Goal: Information Seeking & Learning: Find specific fact

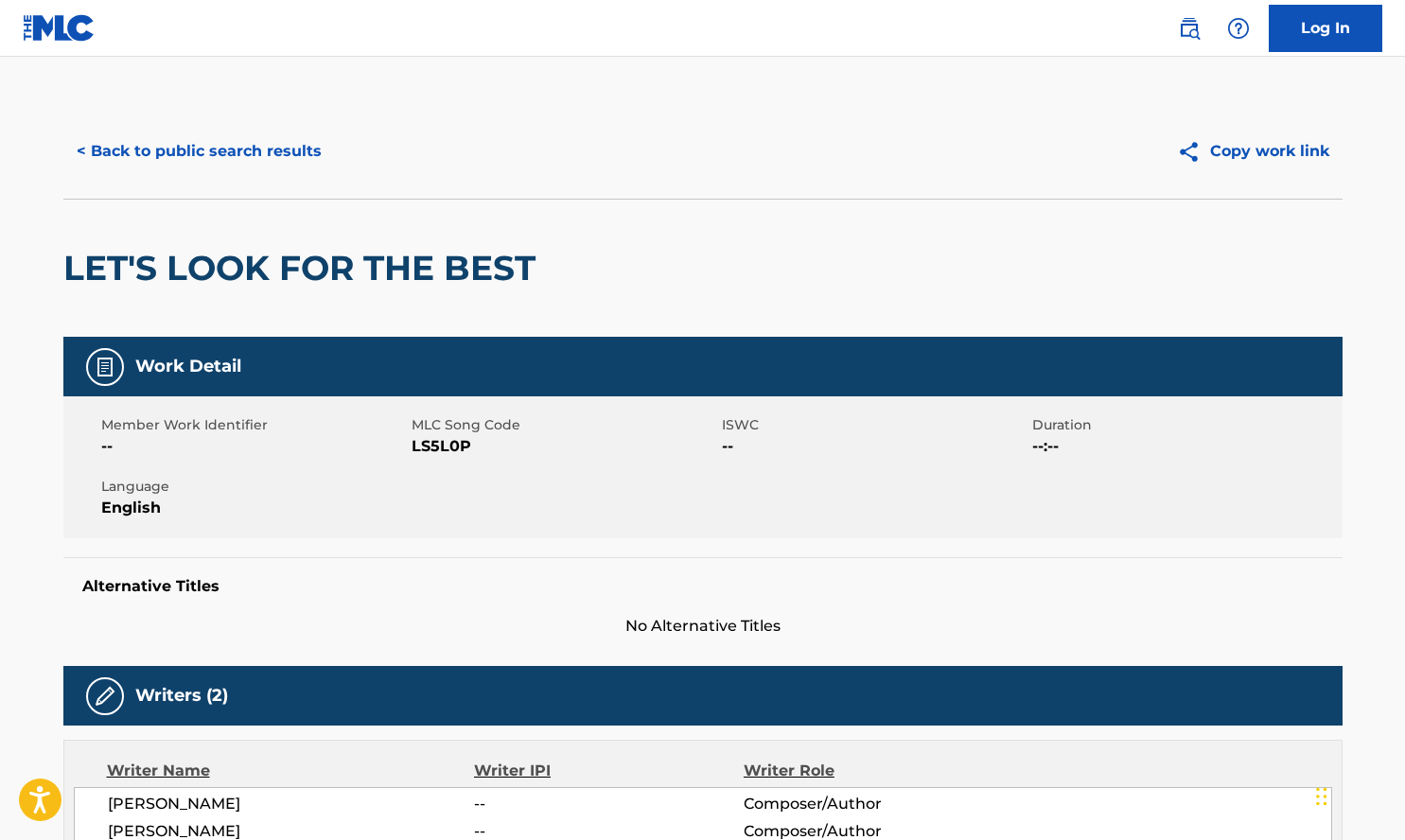
click at [236, 162] on button "< Back to public search results" at bounding box center [199, 151] width 271 height 48
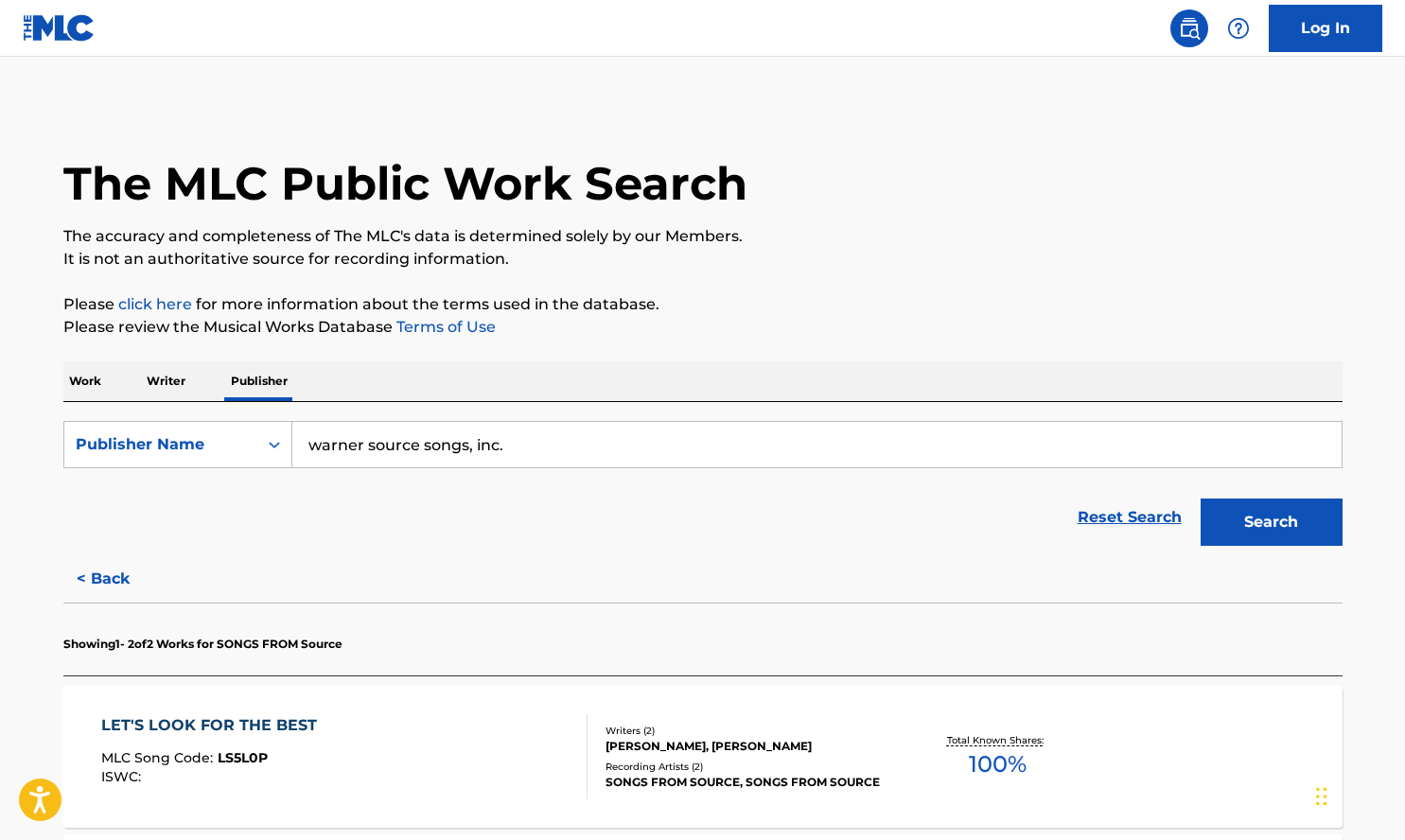
click at [517, 460] on input "warner source songs, inc." at bounding box center [817, 445] width 1050 height 46
click at [58, 363] on div "The MLC Public Work Search The accuracy and completeness of The MLC's data is d…" at bounding box center [703, 599] width 1325 height 991
click at [110, 380] on div "Work Writer Publisher" at bounding box center [703, 382] width 1279 height 40
click at [201, 384] on div "Work Writer Publisher" at bounding box center [703, 382] width 1279 height 40
click at [169, 383] on p "Writer" at bounding box center [166, 382] width 50 height 40
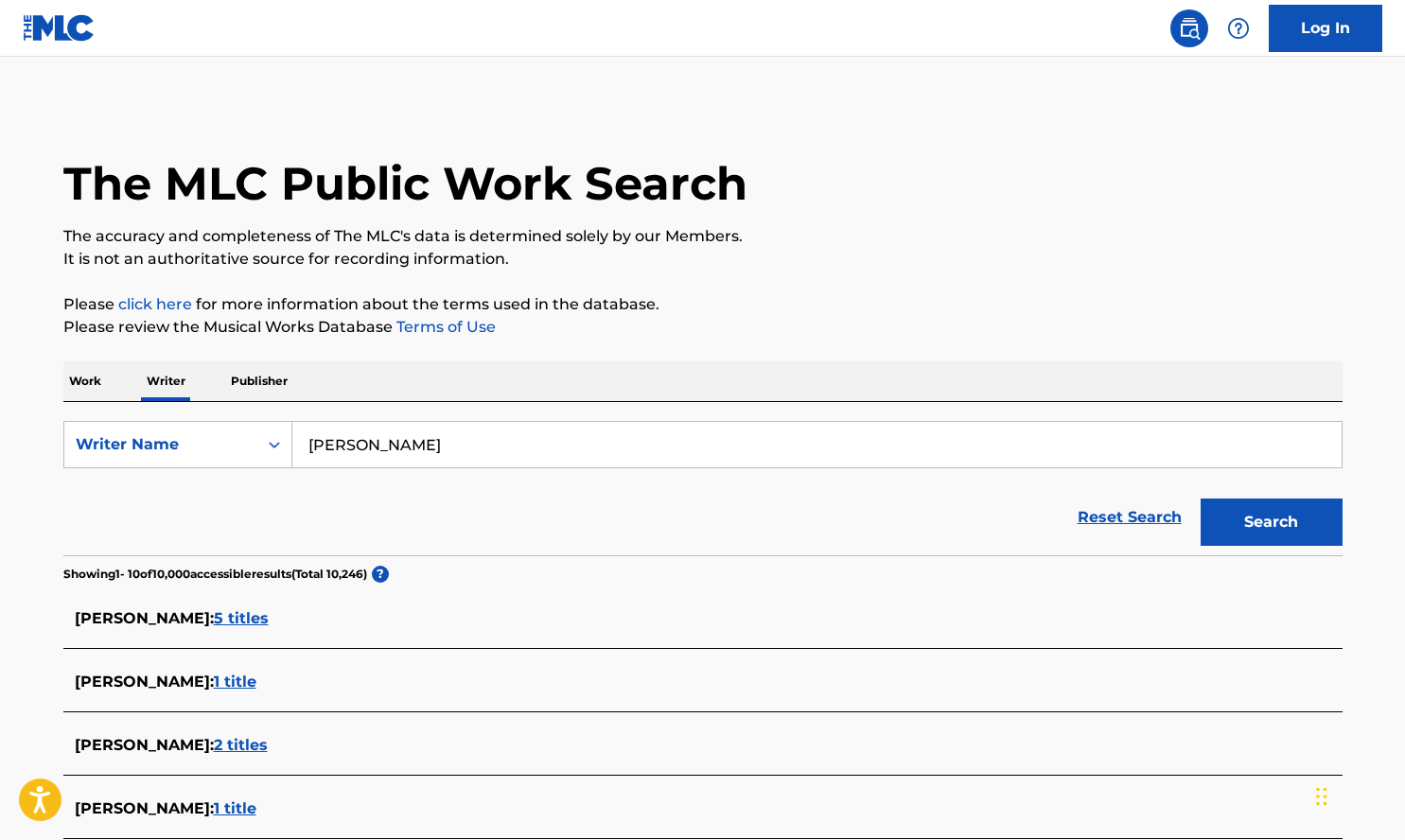
click at [169, 383] on p "Writer" at bounding box center [166, 382] width 50 height 40
drag, startPoint x: 360, startPoint y: 415, endPoint x: 415, endPoint y: 440, distance: 60.4
click at [360, 415] on div "SearchWithCriteria75179e13-64af-458b-a316-fd08aa25d3b6 Writer Name rauw alejand…" at bounding box center [703, 478] width 1279 height 153
click at [423, 442] on input "rauw alejandro" at bounding box center [817, 445] width 1050 height 46
paste input "Michae Alagwu"
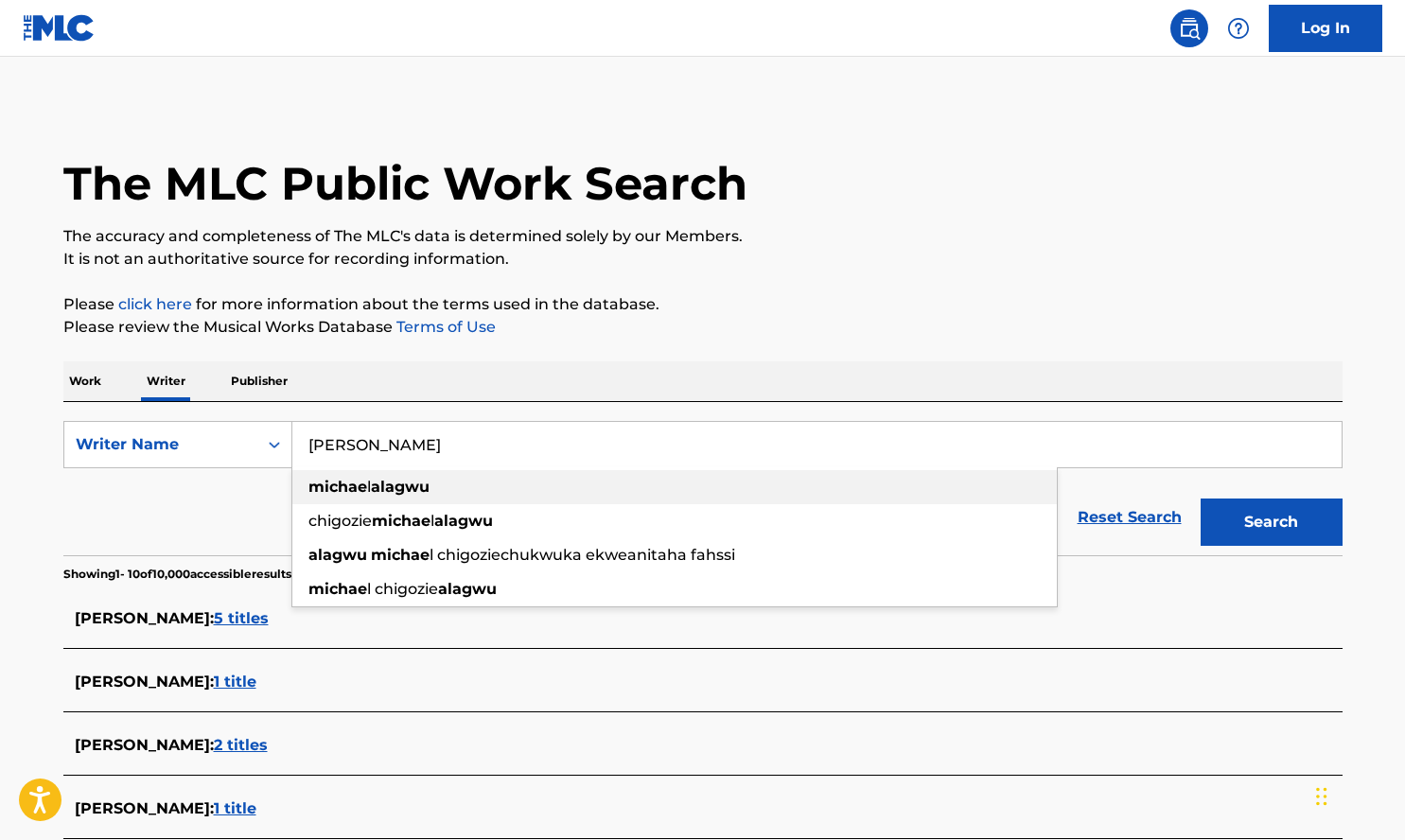
click at [673, 476] on div "michae l alagwu" at bounding box center [674, 488] width 765 height 34
type input "michael alagwu"
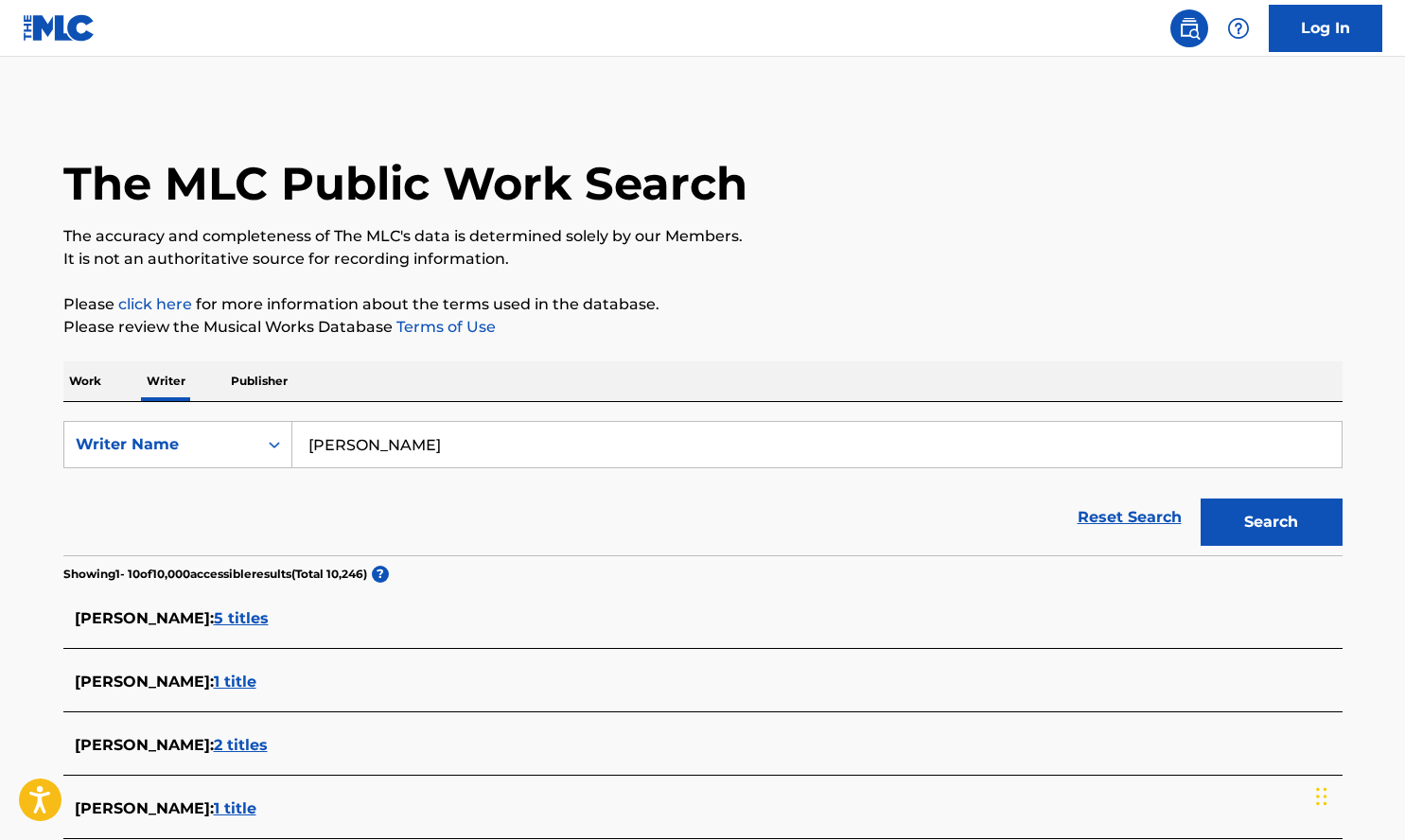
click at [1201, 529] on button "Search" at bounding box center [1272, 523] width 142 height 48
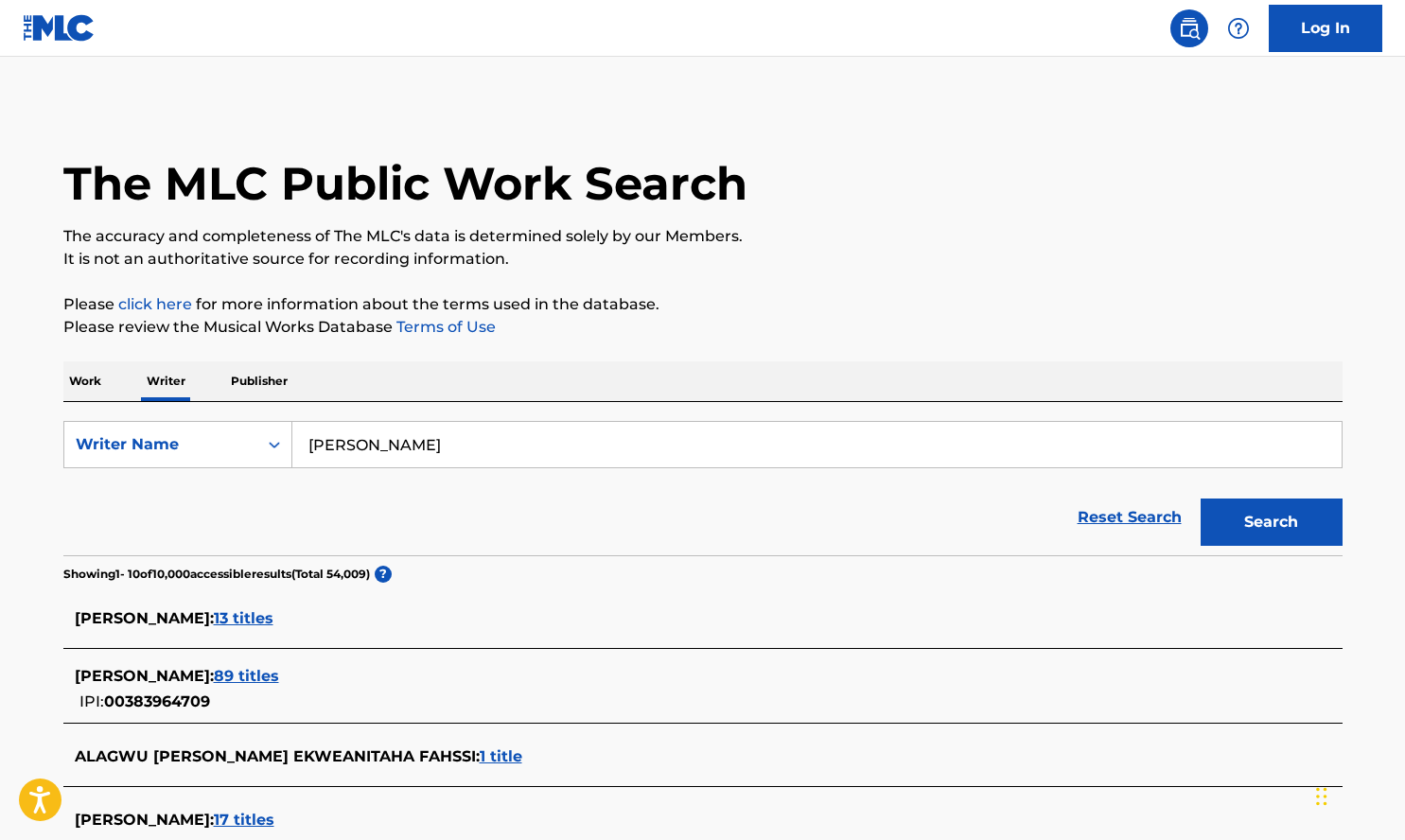
copy span "MICHAEL CHIGOZIE ALAGWU"
drag, startPoint x: 274, startPoint y: 670, endPoint x: 45, endPoint y: 668, distance: 229.0
click at [45, 668] on div "The MLC Public Work Search The accuracy and completeness of The MLC's data is d…" at bounding box center [703, 721] width 1325 height 1234
click at [530, 637] on div "MICHAEL MICHAEL : 13 titles" at bounding box center [703, 620] width 1279 height 45
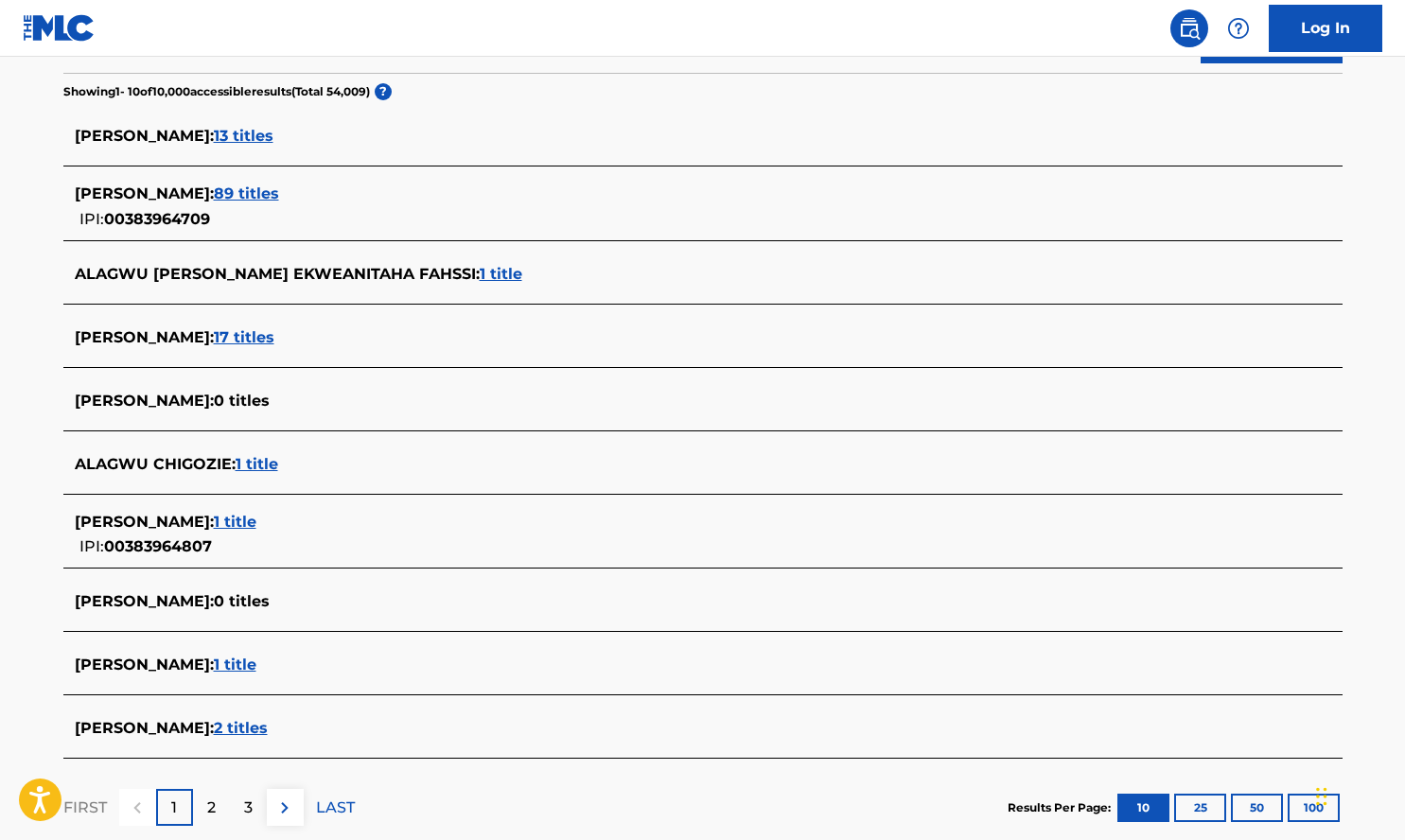
scroll to position [580, 0]
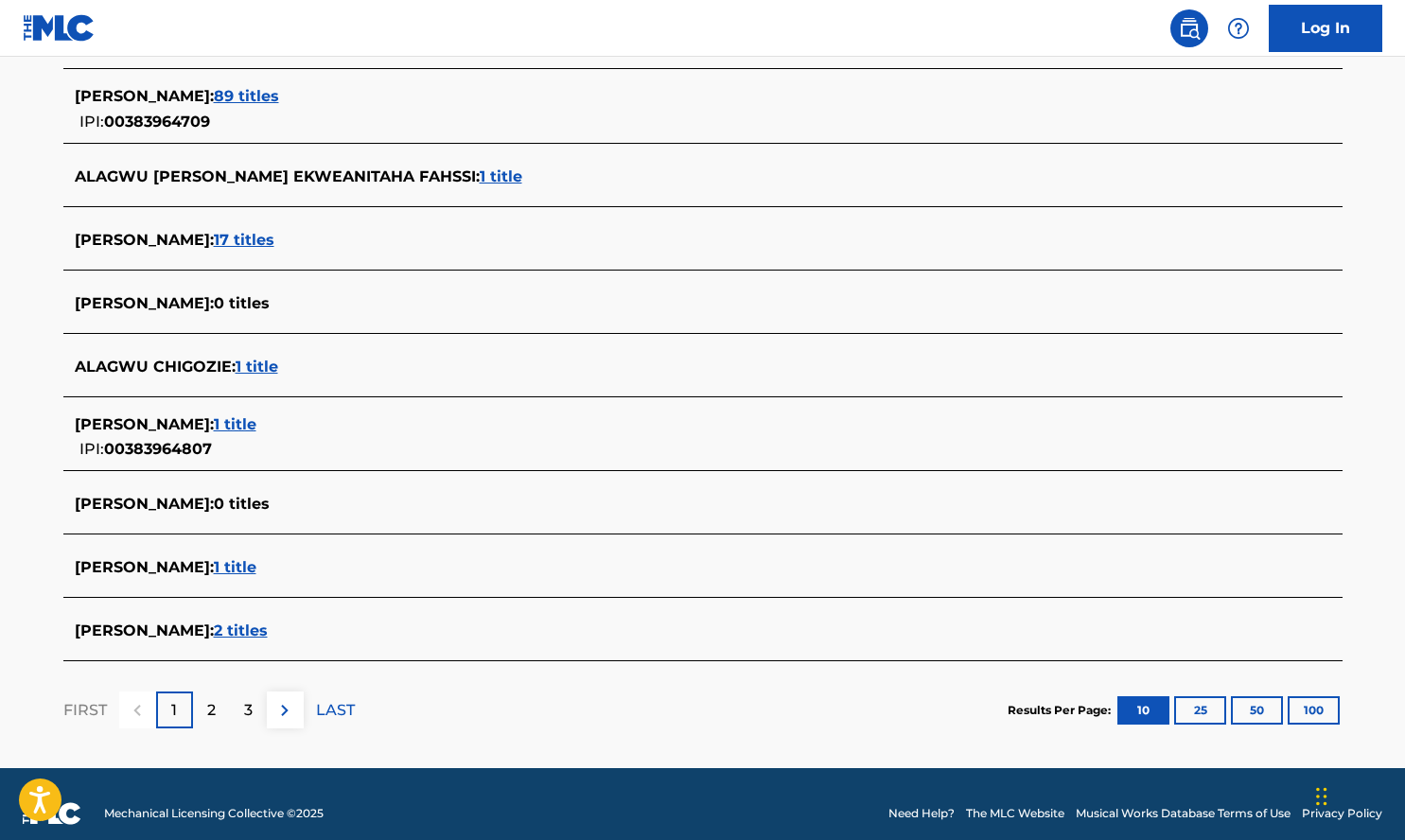
click at [638, 792] on footer "Mechanical Licensing Collective © 2025 Need Help? The MLC Website Musical Works…" at bounding box center [702, 813] width 1405 height 90
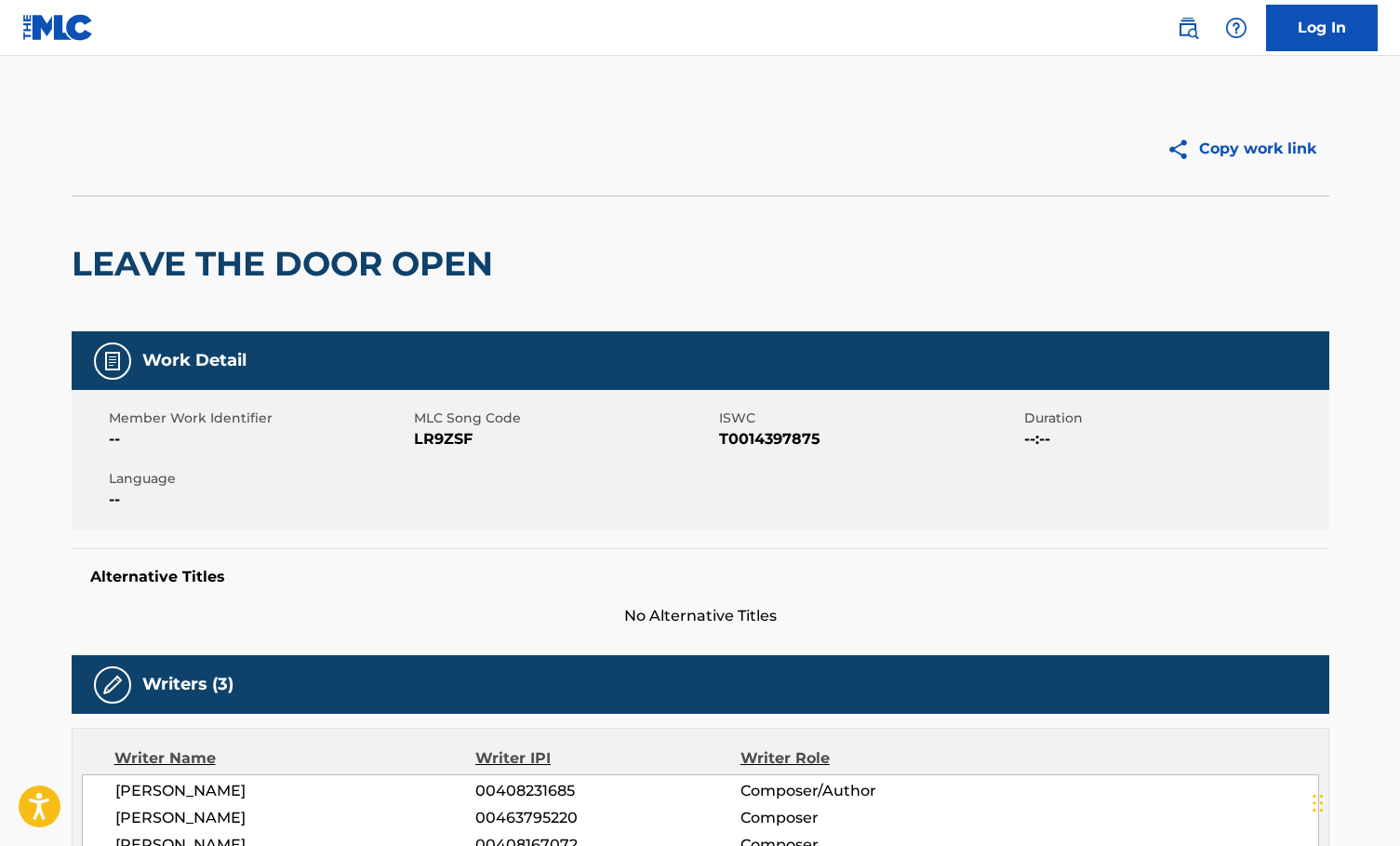
click at [481, 189] on div "Copy work link" at bounding box center [700, 148] width 1258 height 93
click at [505, 225] on div "LEAVE THE DOOR OPEN" at bounding box center [700, 263] width 1258 height 136
click at [557, 276] on div "LEAVE THE DOOR OPEN" at bounding box center [700, 263] width 1258 height 136
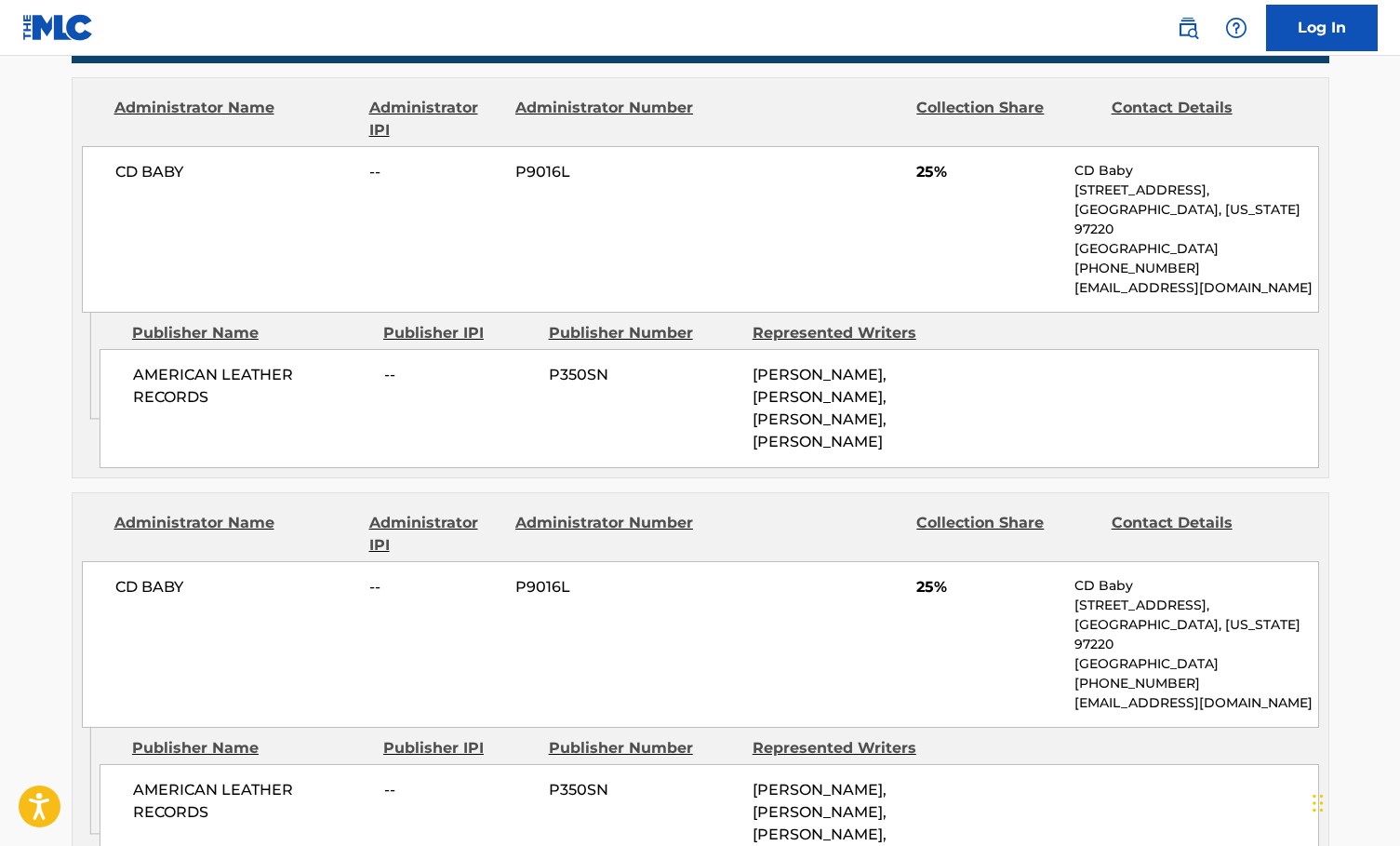
scroll to position [442, 0]
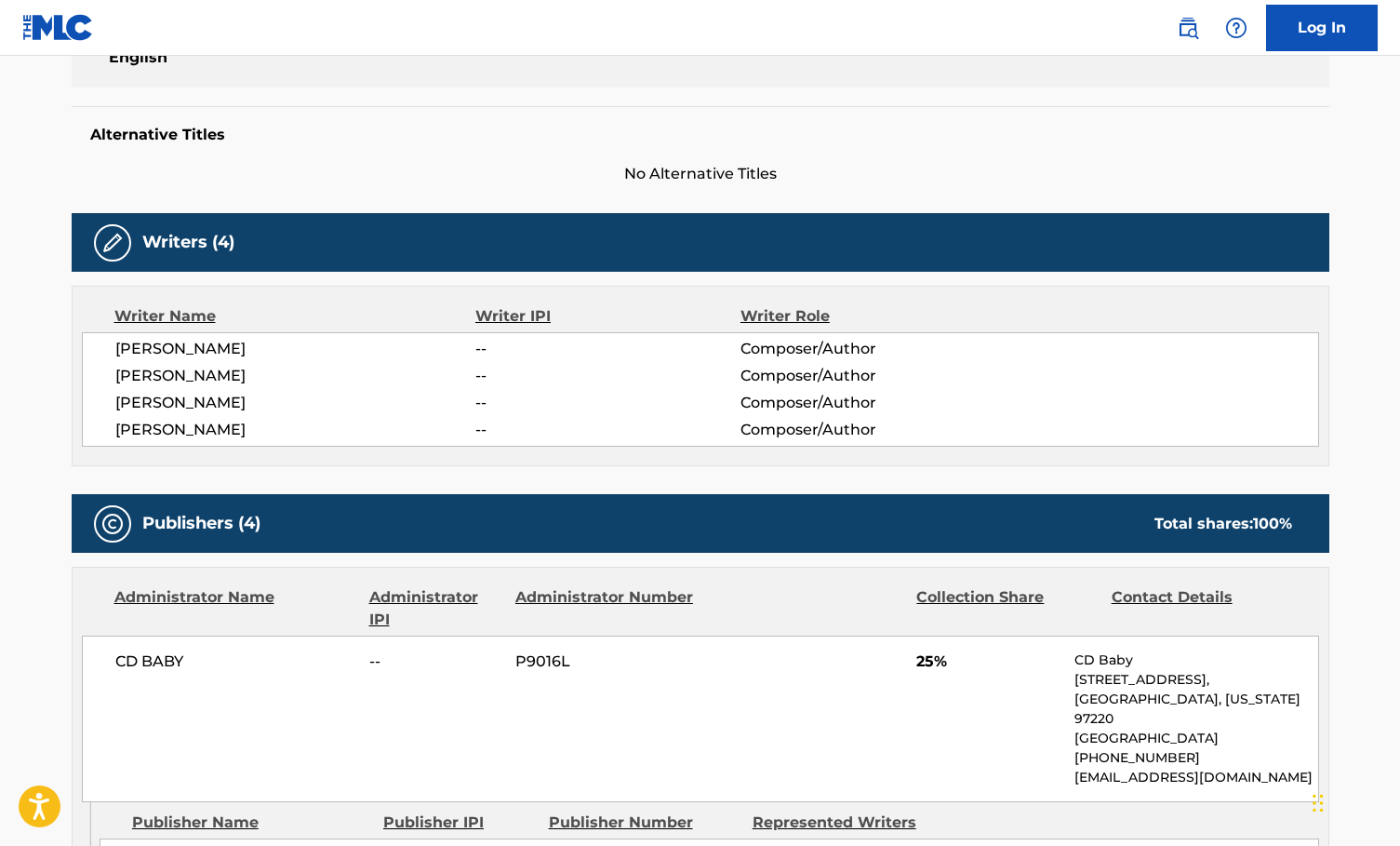
click at [245, 656] on span "CD BABY" at bounding box center [235, 661] width 241 height 22
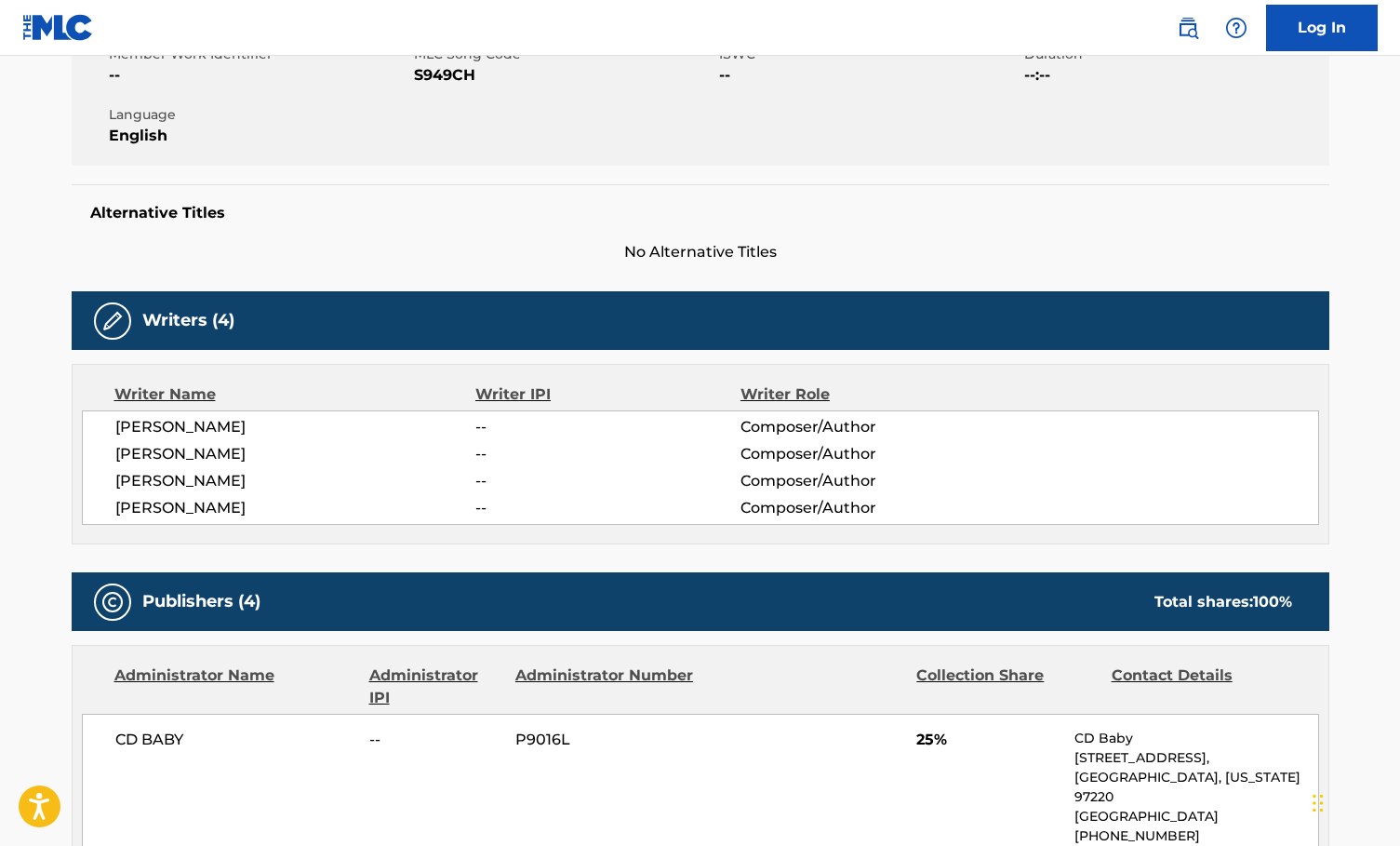
scroll to position [0, 0]
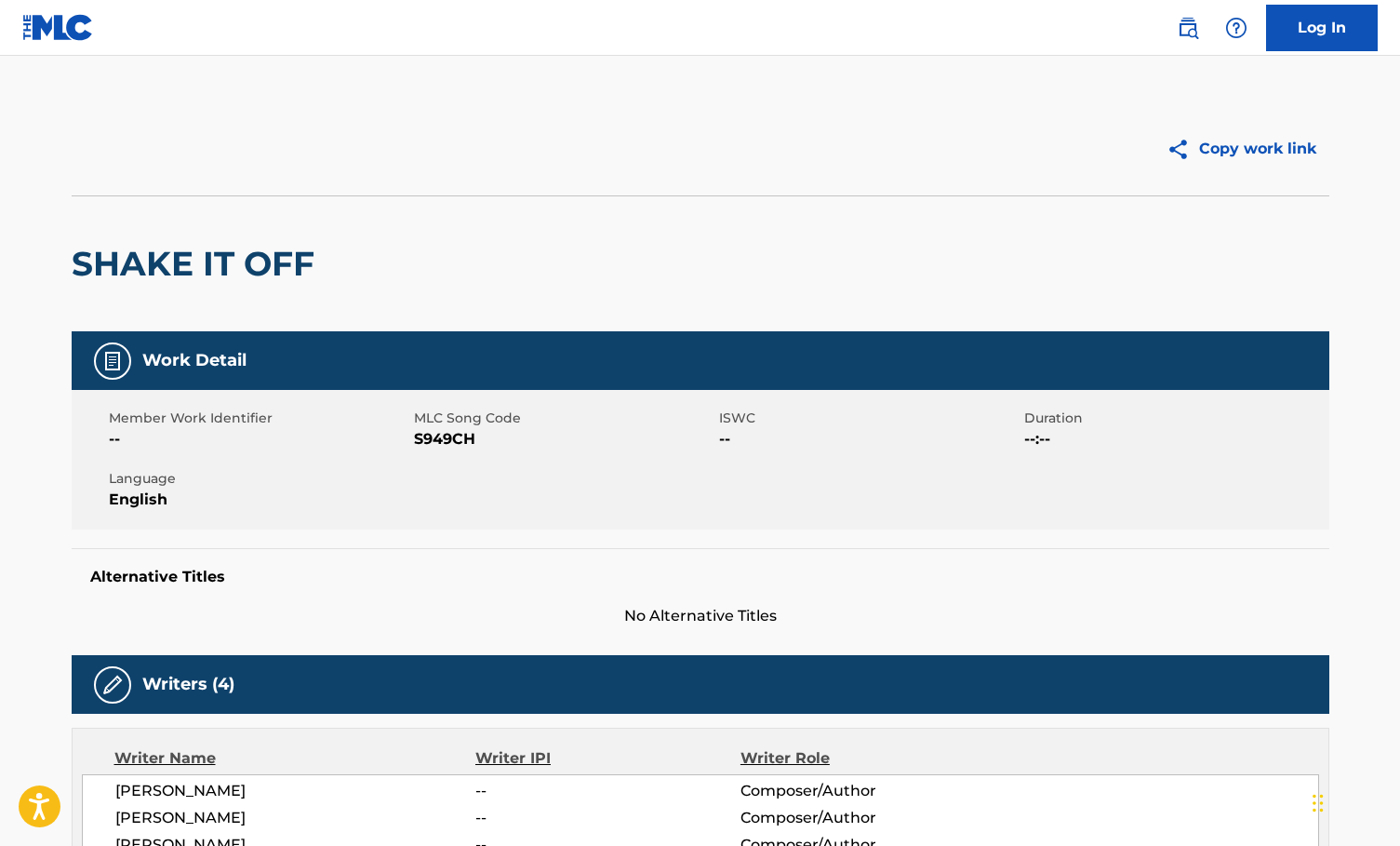
click at [744, 145] on div "Copy work link" at bounding box center [1015, 149] width 629 height 47
click at [38, 47] on link at bounding box center [58, 27] width 71 height 55
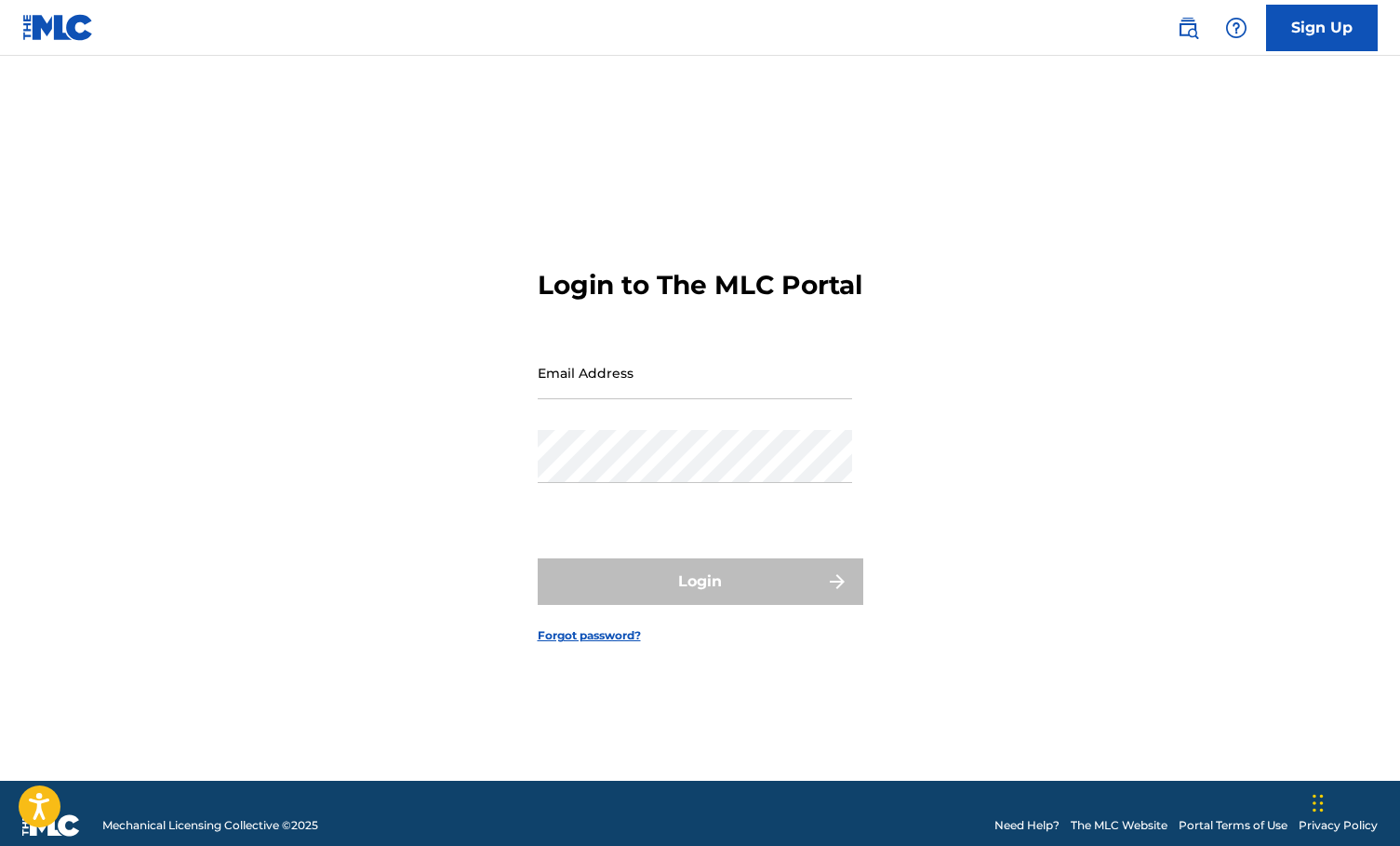
click at [676, 206] on form "Login to The MLC Portal Email Address Password Login Forgot password?" at bounding box center [700, 441] width 326 height 678
